Goal: Task Accomplishment & Management: Manage account settings

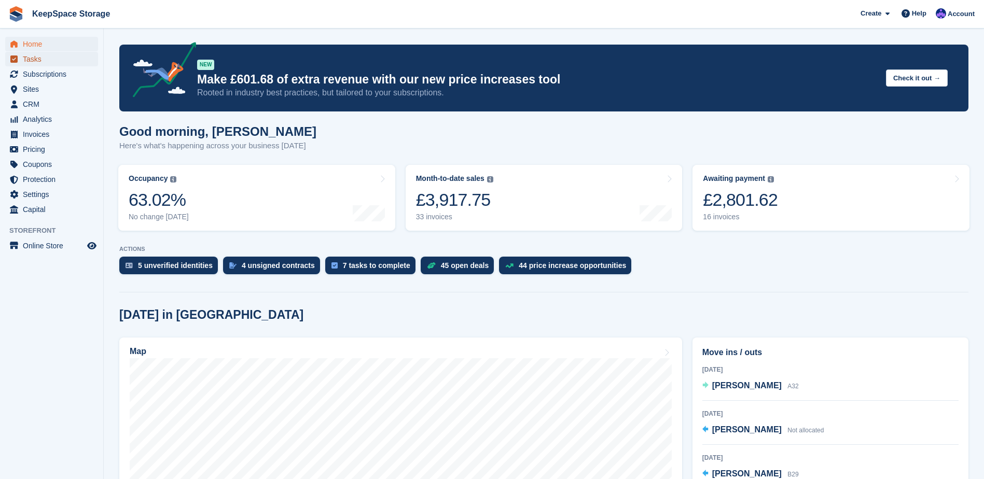
click at [63, 66] on span "Tasks" at bounding box center [54, 59] width 62 height 15
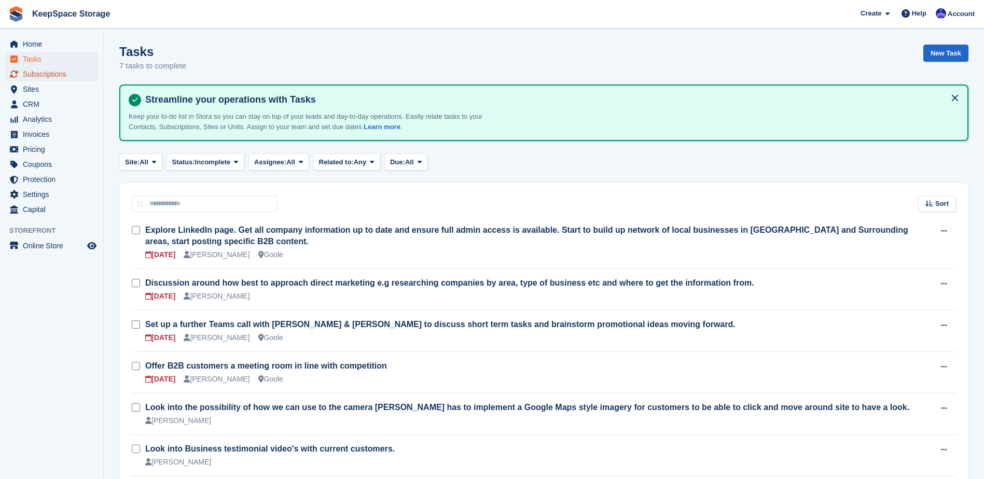
click at [60, 71] on span "Subscriptions" at bounding box center [54, 74] width 62 height 15
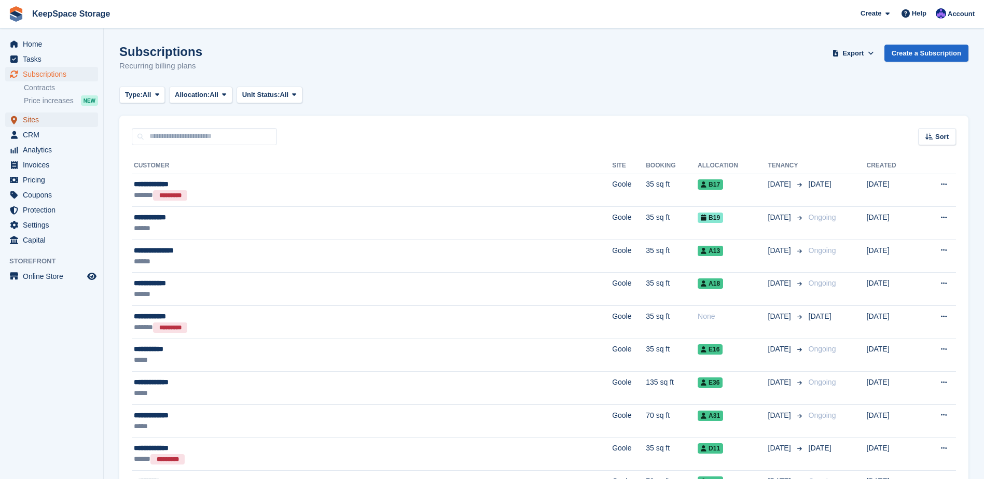
click at [57, 119] on span "Sites" at bounding box center [54, 120] width 62 height 15
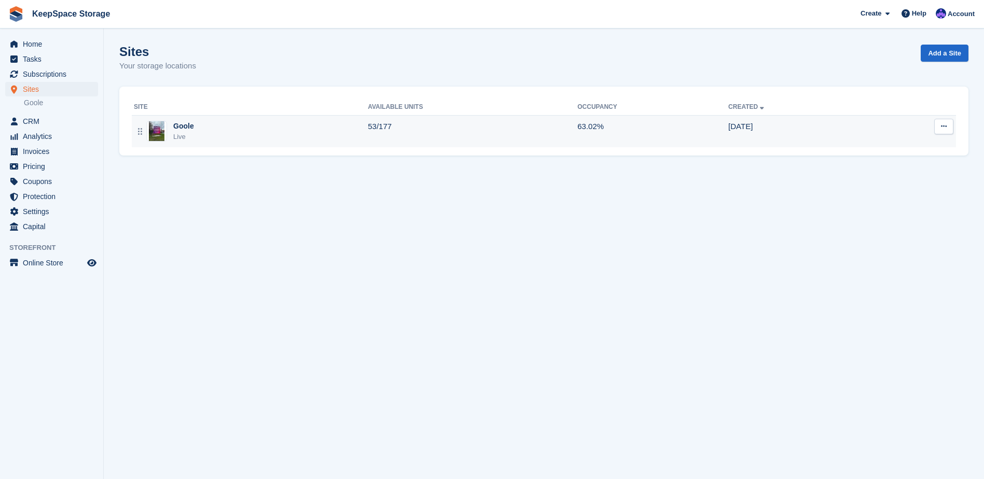
click at [262, 132] on div "Goole Live" at bounding box center [251, 131] width 234 height 21
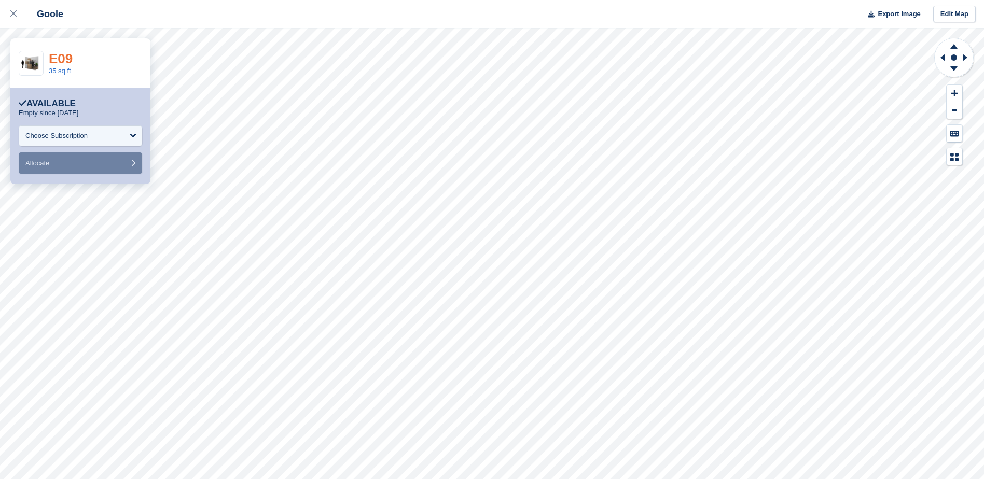
click at [68, 62] on link "E09" at bounding box center [61, 59] width 24 height 16
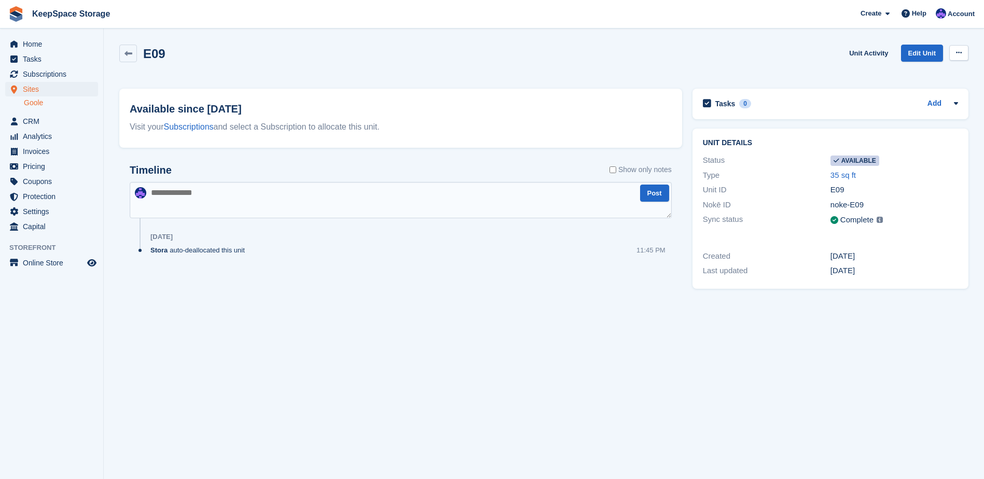
click at [955, 51] on button at bounding box center [958, 53] width 19 height 16
click at [899, 73] on p "Make unavailable" at bounding box center [918, 72] width 90 height 13
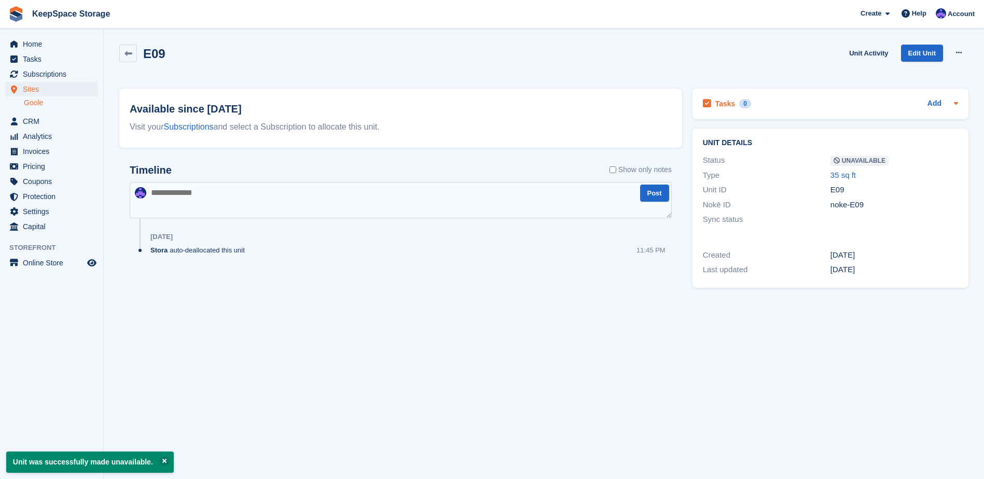
click at [939, 110] on div "Tasks 0 Add" at bounding box center [830, 104] width 255 height 14
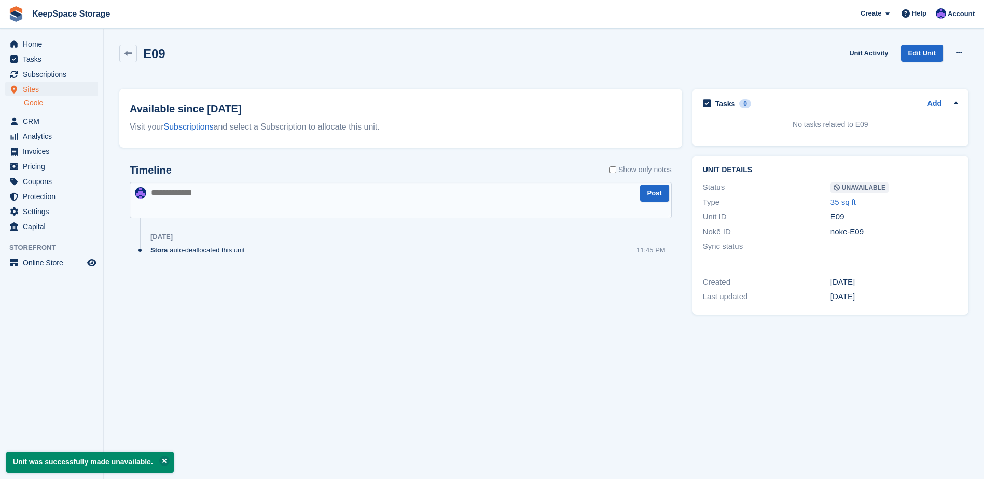
click at [939, 110] on div "Tasks 0 Add" at bounding box center [830, 104] width 255 height 14
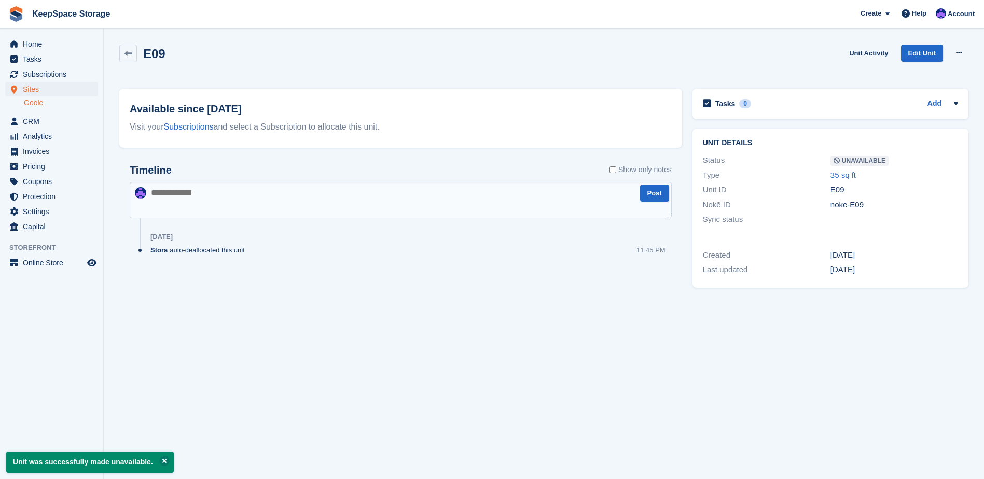
click at [218, 195] on textarea at bounding box center [401, 200] width 542 height 36
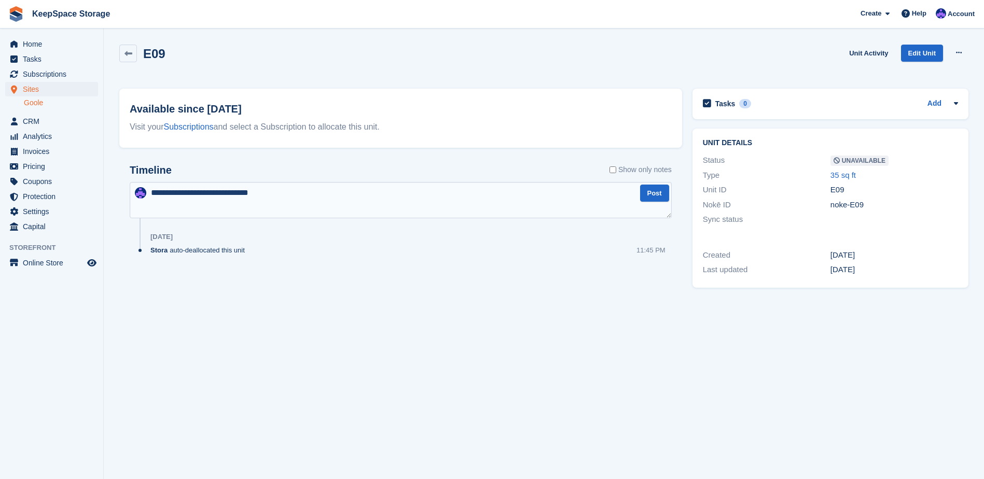
type textarea "**********"
click at [186, 192] on textarea at bounding box center [401, 200] width 542 height 36
click at [206, 205] on textarea at bounding box center [401, 200] width 542 height 36
click at [170, 217] on textarea at bounding box center [401, 200] width 542 height 36
click at [484, 198] on textarea at bounding box center [401, 200] width 542 height 36
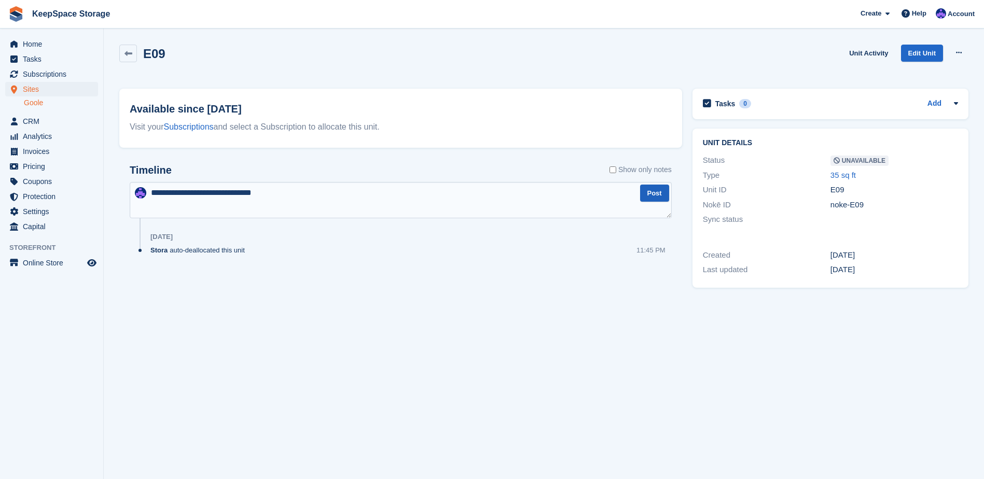
type textarea "**********"
click at [656, 197] on button "Post" at bounding box center [654, 193] width 29 height 17
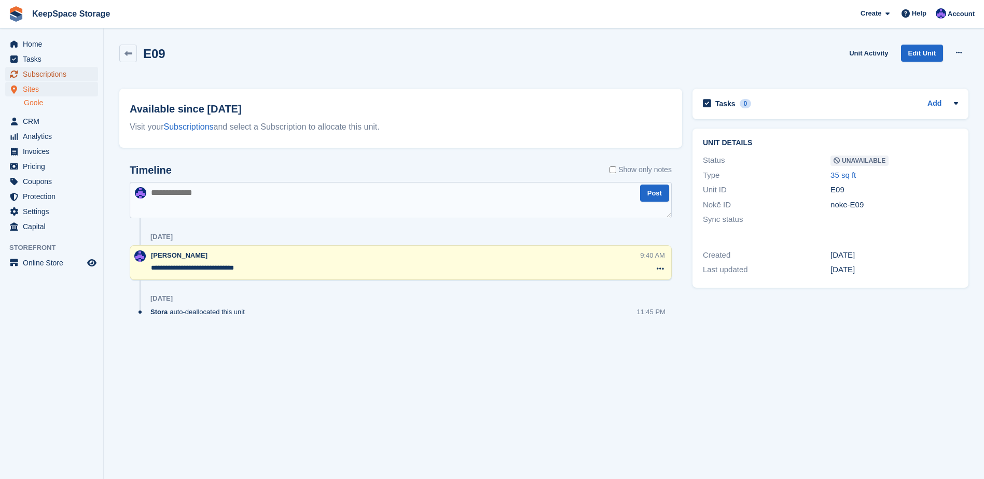
click at [36, 67] on span "Subscriptions" at bounding box center [54, 74] width 62 height 15
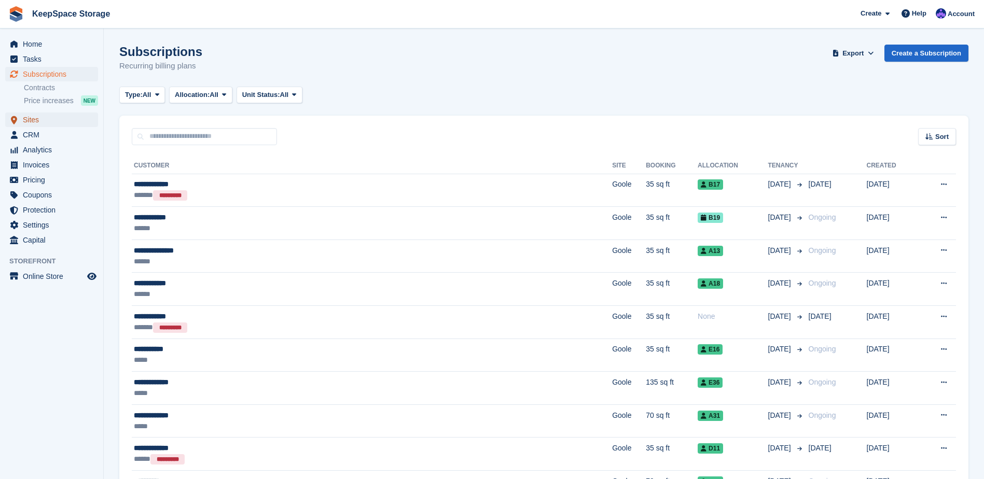
click at [49, 119] on span "Sites" at bounding box center [54, 120] width 62 height 15
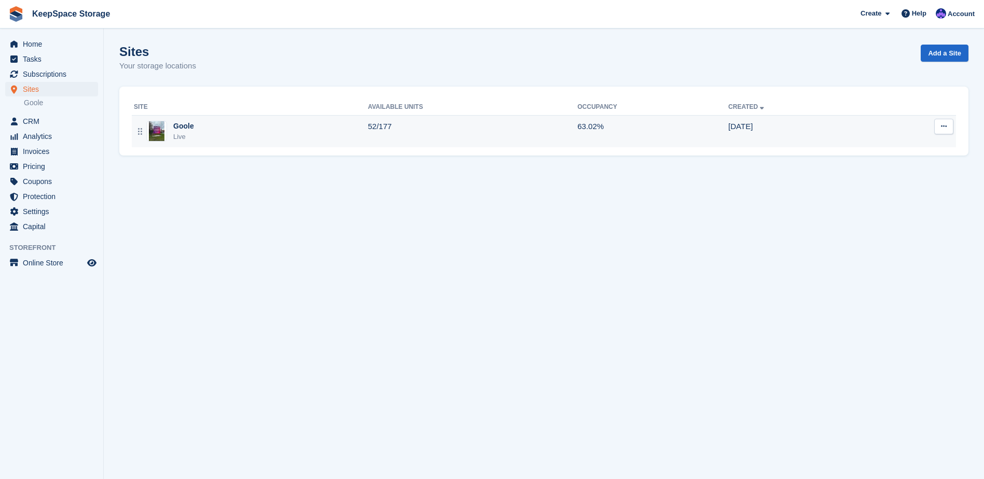
click at [274, 144] on td "Goole Live" at bounding box center [250, 131] width 236 height 32
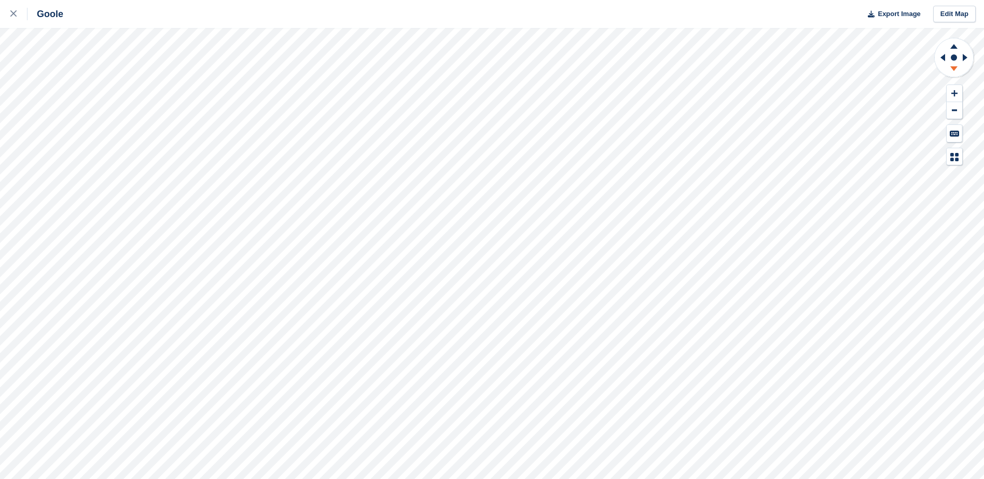
click at [952, 64] on icon at bounding box center [953, 70] width 27 height 13
click at [957, 49] on icon at bounding box center [953, 44] width 27 height 13
drag, startPoint x: 6, startPoint y: 20, endPoint x: 19, endPoint y: 21, distance: 13.1
click at [6, 20] on link at bounding box center [13, 14] width 27 height 28
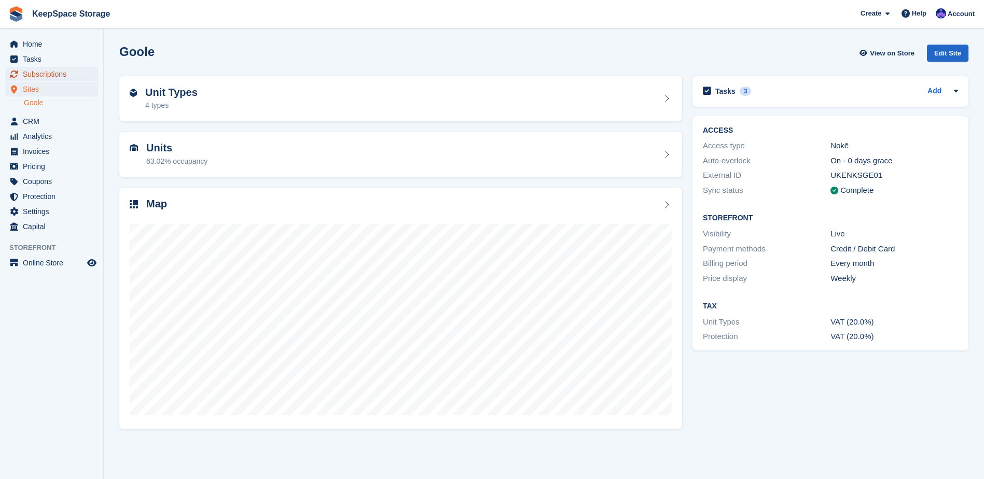
click at [32, 74] on span "Subscriptions" at bounding box center [54, 74] width 62 height 15
